Goal: Browse casually: Explore the website without a specific task or goal

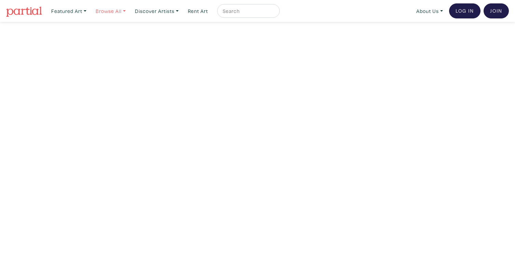
click at [89, 10] on link "Browse All" at bounding box center [68, 11] width 41 height 14
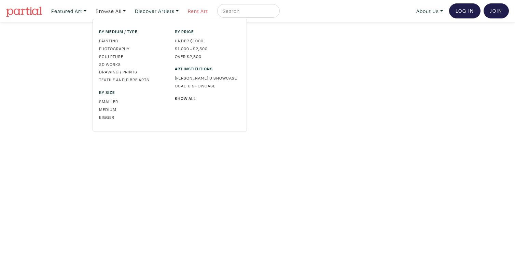
click at [208, 9] on link "Rent Art" at bounding box center [198, 11] width 26 height 14
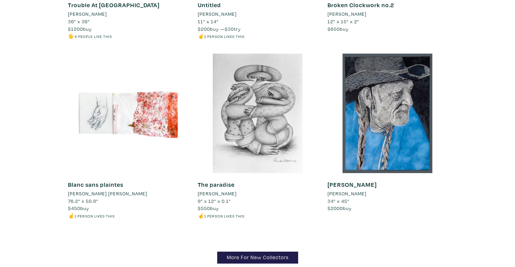
scroll to position [6535, 0]
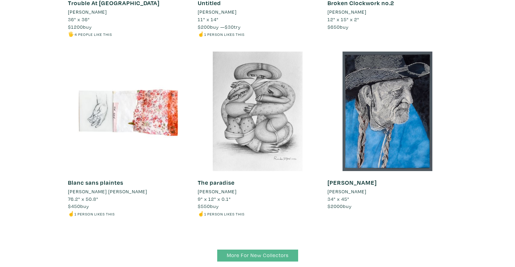
click at [237, 250] on link "More For New Collectors" at bounding box center [257, 256] width 81 height 12
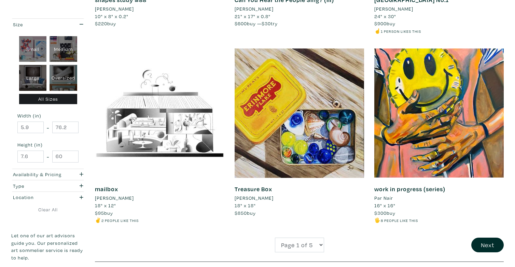
scroll to position [1403, 0]
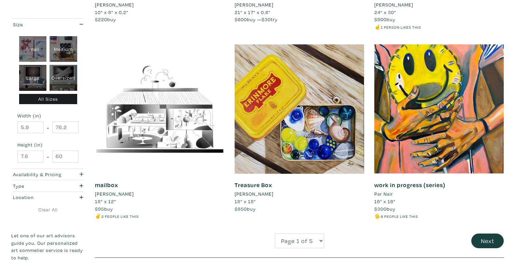
click at [481, 234] on button "Next" at bounding box center [487, 241] width 32 height 15
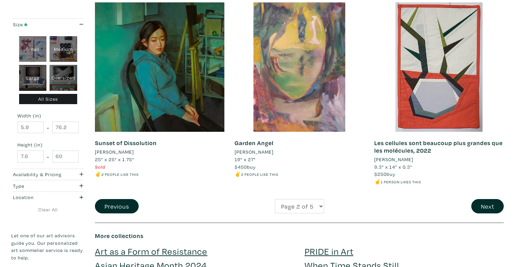
scroll to position [1439, 0]
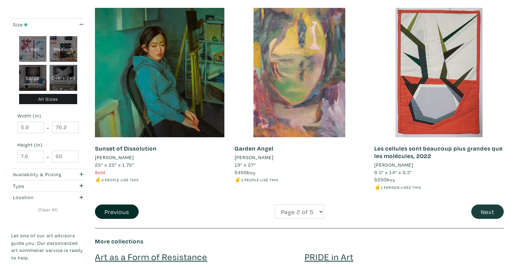
click at [489, 205] on button "Next" at bounding box center [487, 212] width 32 height 15
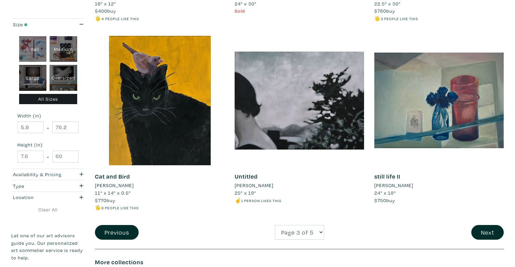
scroll to position [1467, 0]
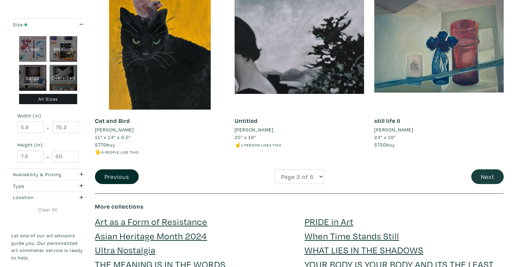
click at [486, 169] on button "Next" at bounding box center [487, 176] width 32 height 15
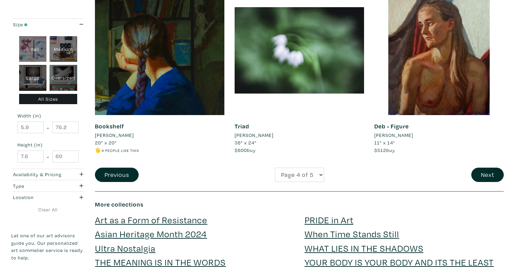
scroll to position [1474, 0]
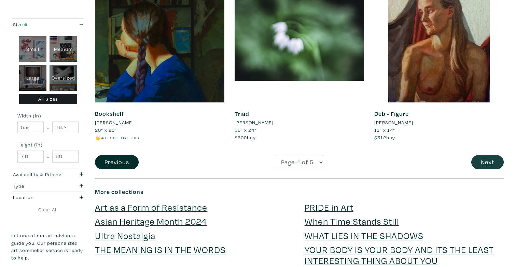
click at [486, 155] on button "Next" at bounding box center [487, 162] width 32 height 15
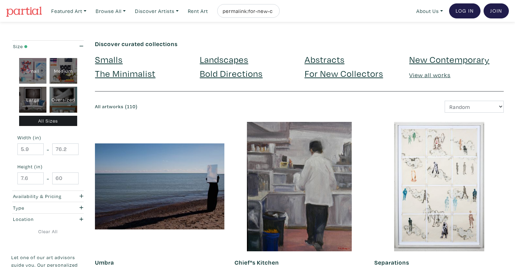
click at [333, 60] on link "Abstracts" at bounding box center [325, 59] width 40 height 12
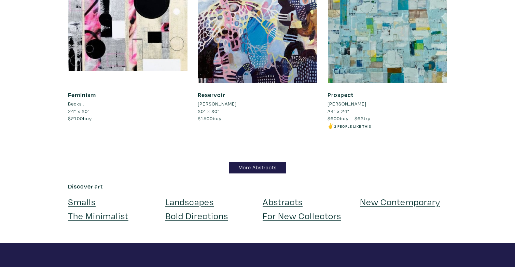
scroll to position [5935, 0]
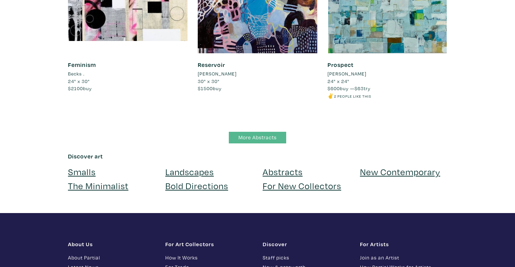
click at [273, 132] on link "More Abstracts" at bounding box center [257, 138] width 57 height 12
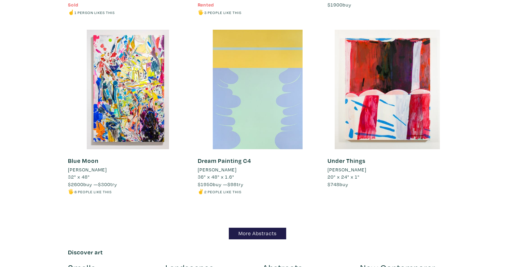
scroll to position [4949, 0]
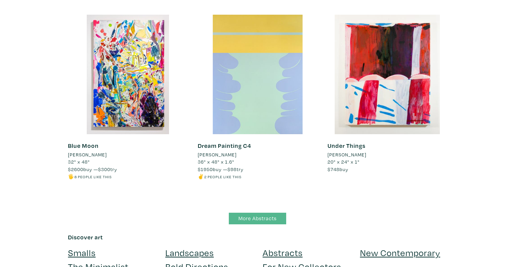
click at [247, 213] on link "More Abstracts" at bounding box center [257, 219] width 57 height 12
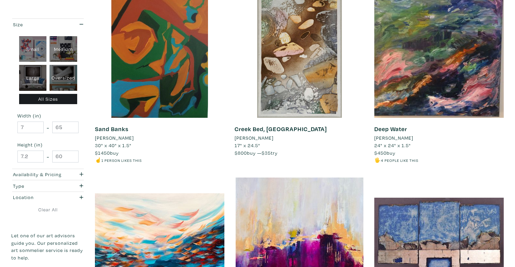
scroll to position [70, 0]
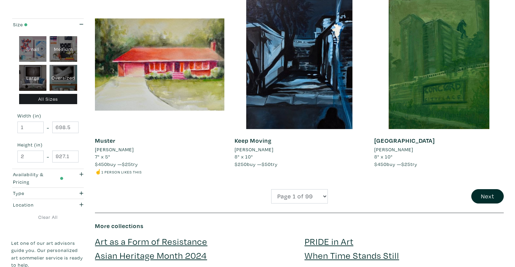
scroll to position [1465, 0]
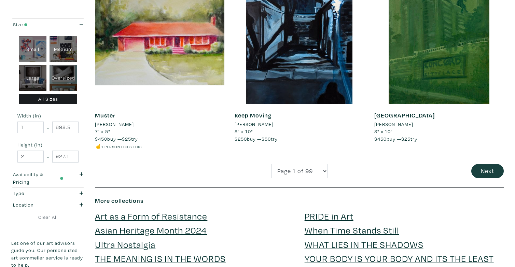
click at [475, 164] on button "Next" at bounding box center [487, 171] width 32 height 15
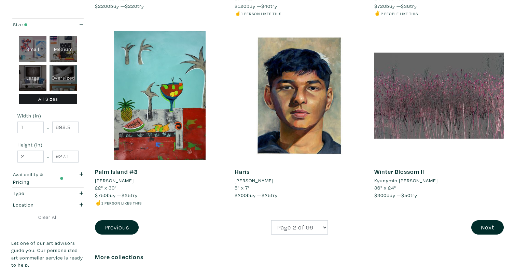
scroll to position [1415, 0]
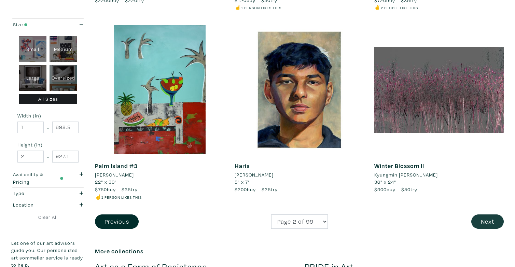
click at [479, 217] on button "Next" at bounding box center [487, 221] width 32 height 15
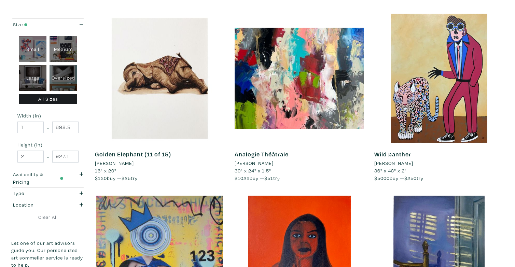
scroll to position [297, 0]
